Goal: Task Accomplishment & Management: Use online tool/utility

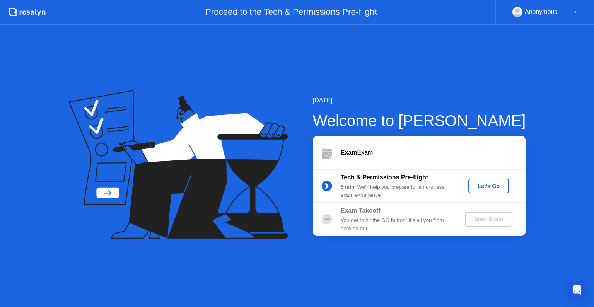
click at [497, 189] on div "Let's Go" at bounding box center [488, 186] width 34 height 6
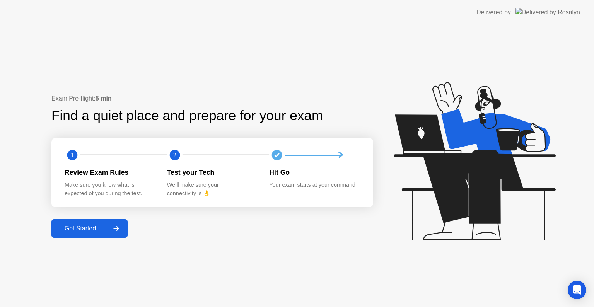
click at [111, 229] on div at bounding box center [116, 229] width 19 height 18
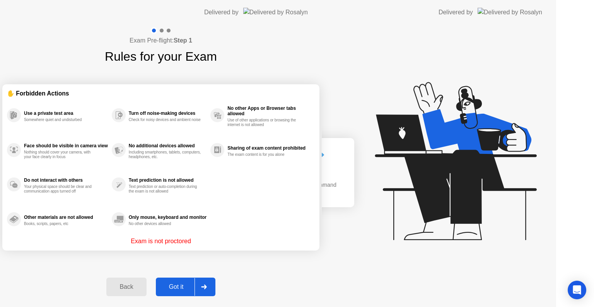
click at [111, 229] on div "Exam Pre-flight: Step 1 Rules for your Exam ✋ Forbidden Actions Use a private t…" at bounding box center [161, 166] width 322 height 282
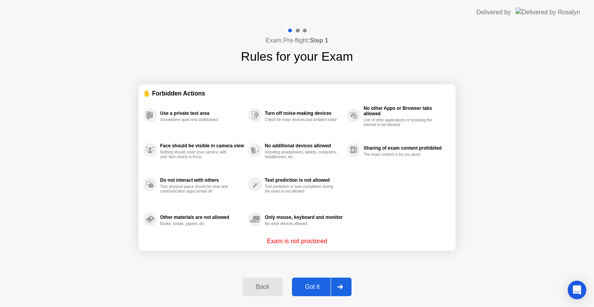
click at [111, 229] on div "Exam Pre-flight: Step 1 Rules for your Exam ✋ Forbidden Actions Use a private t…" at bounding box center [297, 166] width 594 height 282
click at [331, 290] on div at bounding box center [340, 287] width 19 height 18
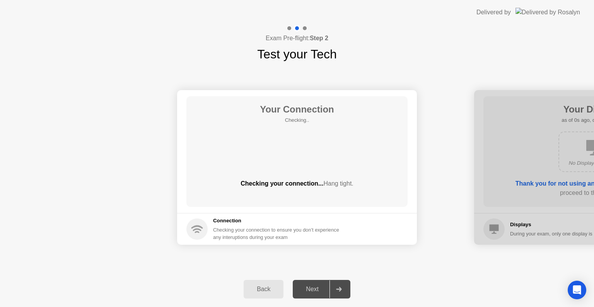
click at [331, 290] on div at bounding box center [338, 289] width 19 height 18
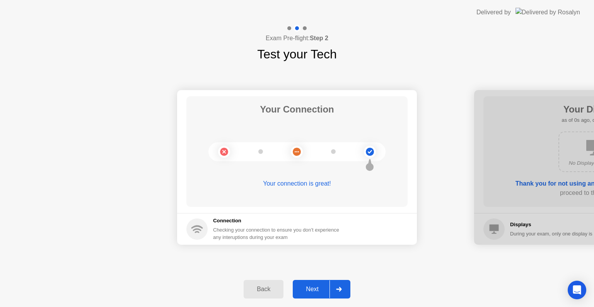
click at [323, 298] on button "Next" at bounding box center [322, 289] width 58 height 19
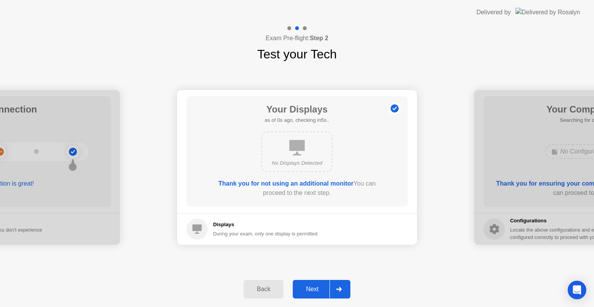
click at [323, 298] on button "Next" at bounding box center [322, 289] width 58 height 19
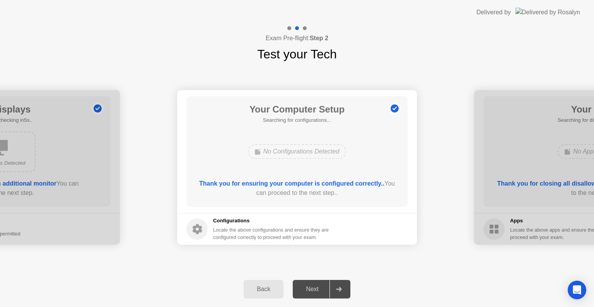
click at [324, 286] on div "Next" at bounding box center [312, 289] width 34 height 7
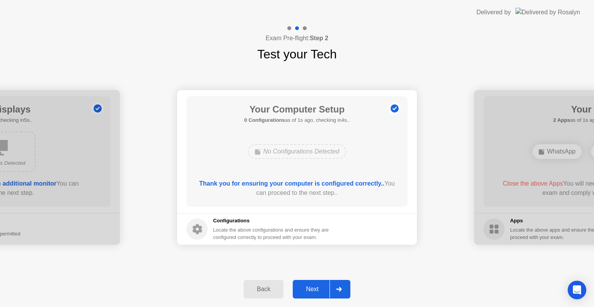
click at [324, 289] on div "Next" at bounding box center [312, 289] width 34 height 7
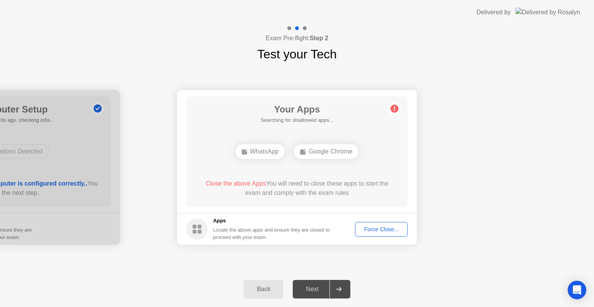
click at [387, 226] on div "Force Close..." at bounding box center [381, 229] width 47 height 6
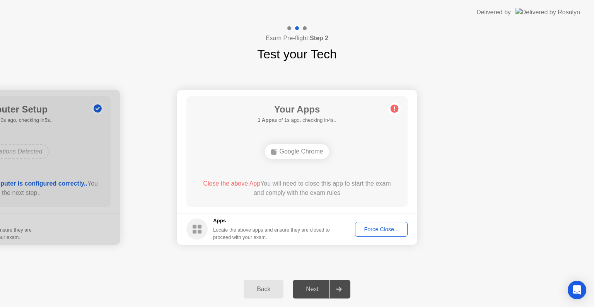
click at [376, 227] on div "Force Close..." at bounding box center [381, 229] width 47 height 6
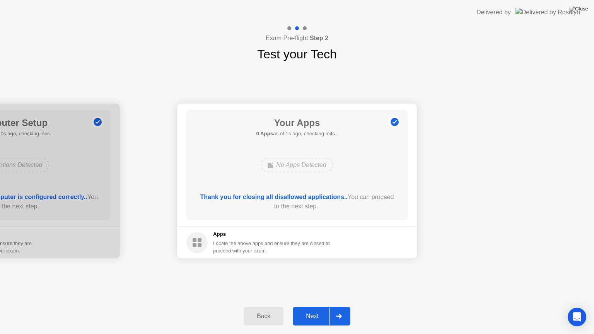
click at [327, 307] on div "Next" at bounding box center [312, 316] width 34 height 7
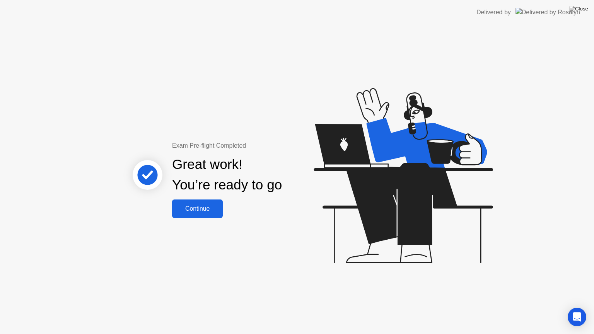
click at [208, 203] on button "Continue" at bounding box center [197, 209] width 51 height 19
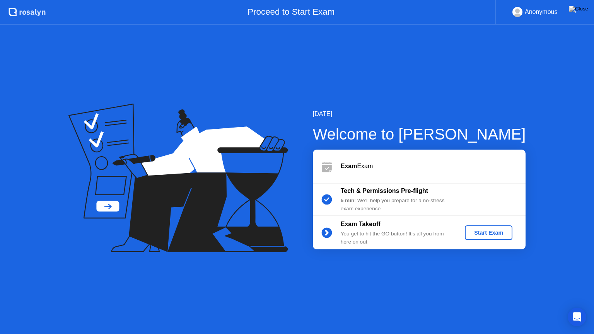
click at [504, 232] on div "Start Exam" at bounding box center [488, 233] width 41 height 6
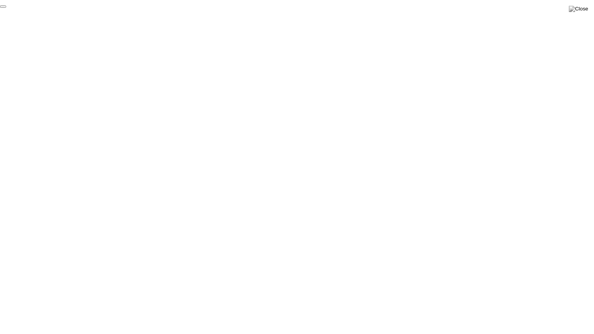
click at [6, 8] on button "End Proctoring Session" at bounding box center [3, 6] width 6 height 2
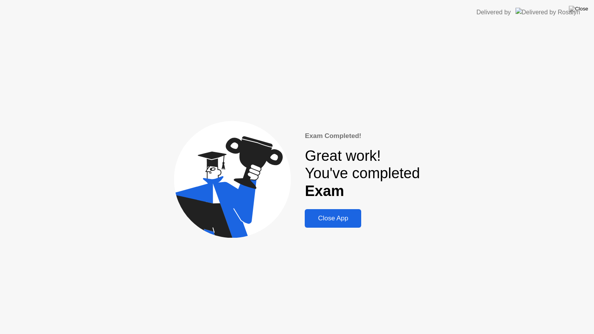
click at [323, 215] on div "Close App" at bounding box center [333, 219] width 52 height 8
